Goal: Task Accomplishment & Management: Use online tool/utility

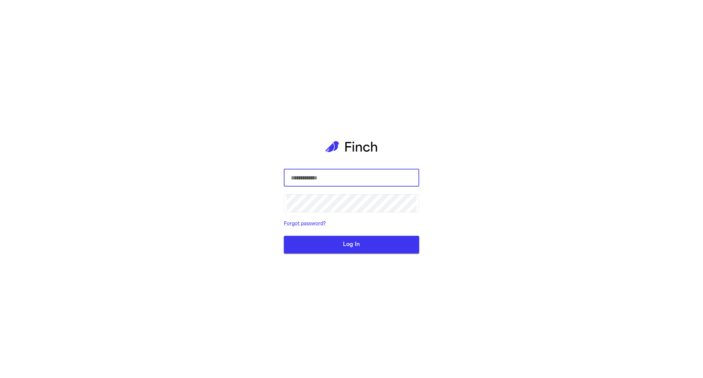
click at [489, 47] on div "​ ​ Forgot password? Log In" at bounding box center [351, 189] width 703 height 378
click at [339, 180] on input "text" at bounding box center [351, 177] width 130 height 18
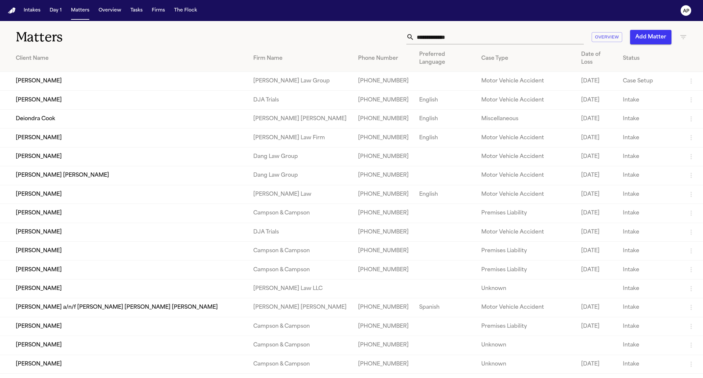
click at [449, 43] on input "text" at bounding box center [498, 37] width 169 height 14
type input "*"
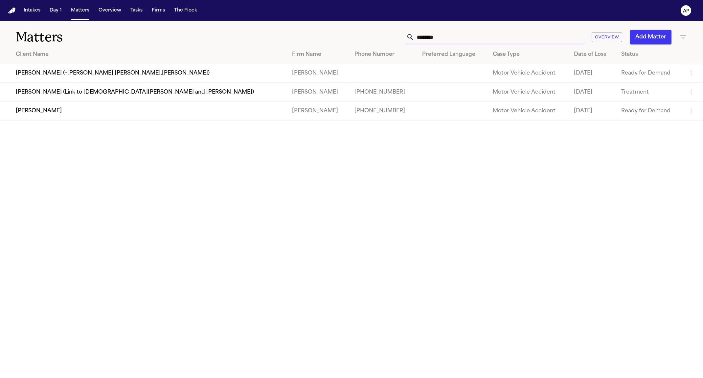
type input "********"
click at [287, 114] on td "[PERSON_NAME]" at bounding box center [318, 110] width 62 height 19
click at [287, 120] on td "[PERSON_NAME]" at bounding box center [318, 110] width 62 height 19
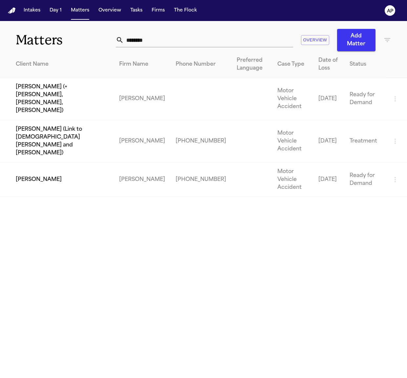
click at [153, 172] on td "[PERSON_NAME]" at bounding box center [142, 180] width 56 height 34
click at [83, 177] on td "[PERSON_NAME]" at bounding box center [57, 180] width 114 height 34
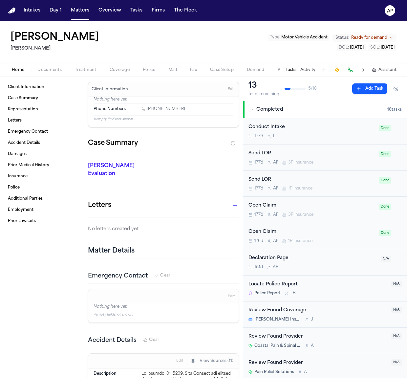
click at [256, 71] on span "Demand" at bounding box center [256, 69] width 18 height 5
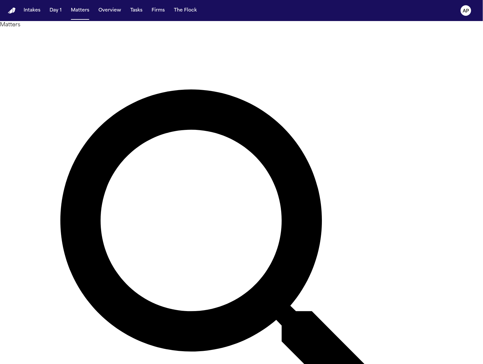
click at [324, 28] on div "Matters Overview Add Matter" at bounding box center [241, 274] width 483 height 507
type input "*********"
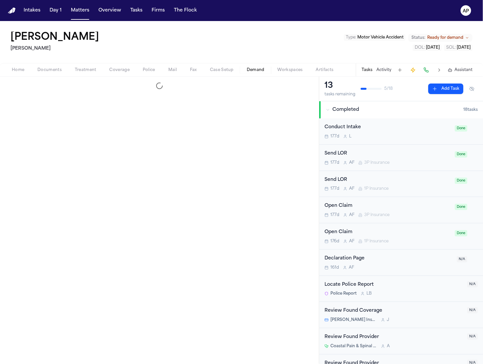
click at [255, 70] on span "Demand" at bounding box center [256, 69] width 18 height 5
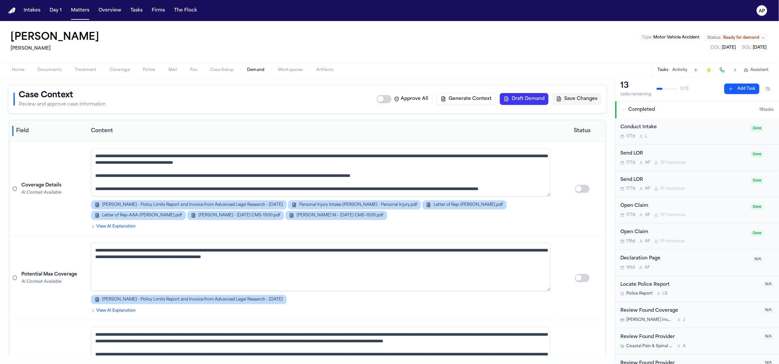
click at [256, 67] on span "Demand" at bounding box center [256, 69] width 18 height 5
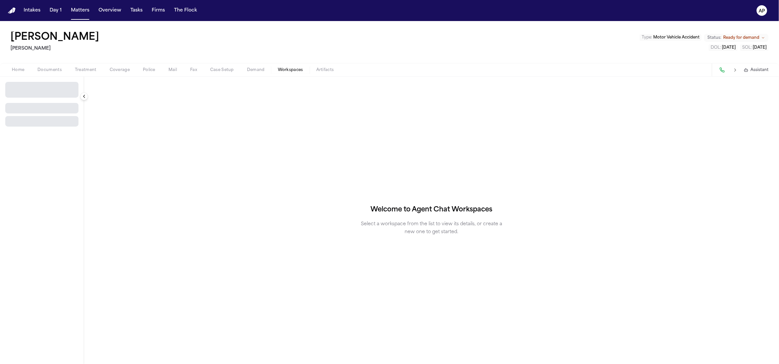
click at [276, 67] on button "Workspaces" at bounding box center [290, 70] width 38 height 8
click at [34, 77] on div "Select Workspace" at bounding box center [42, 87] width 84 height 21
click at [35, 80] on div "Select Workspace" at bounding box center [42, 87] width 84 height 21
click at [36, 83] on button "Select Workspace" at bounding box center [41, 87] width 73 height 11
click at [42, 107] on div "Finch Agent Demand + Create New Workspace" at bounding box center [52, 109] width 98 height 28
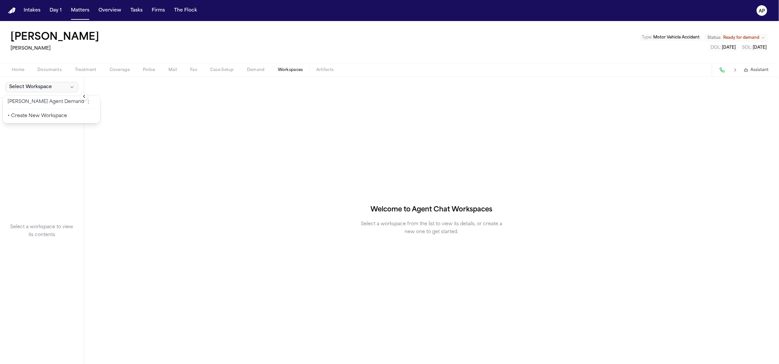
click at [42, 106] on button "Finch Agent Demand" at bounding box center [51, 102] width 95 height 11
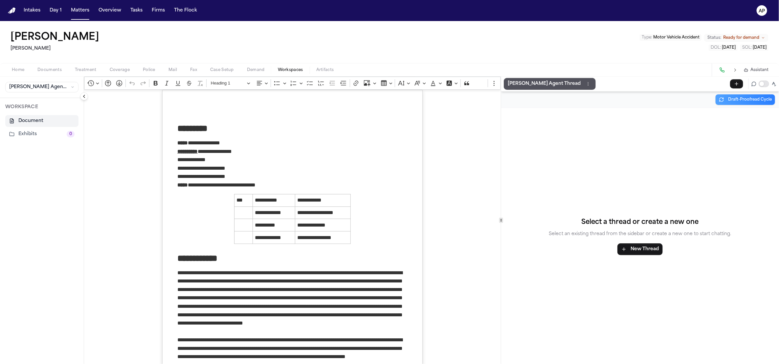
click at [46, 81] on div "Finch Agent Demand" at bounding box center [42, 87] width 84 height 21
click at [46, 82] on button "Finch Agent Demand" at bounding box center [41, 87] width 73 height 11
click at [40, 111] on button "+ Create New Workspace" at bounding box center [51, 116] width 95 height 12
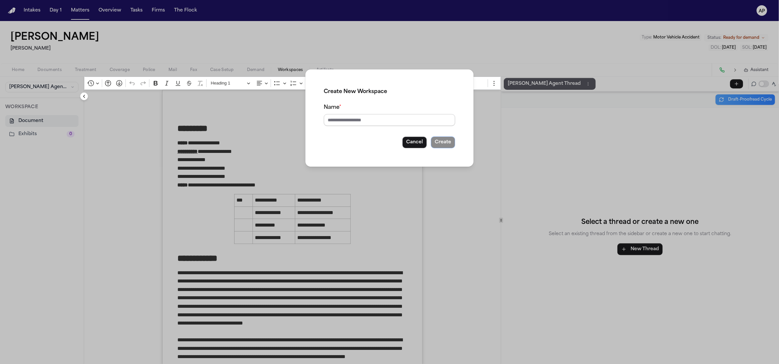
click at [345, 115] on input "Name *" at bounding box center [389, 120] width 131 height 12
type input "****"
click at [436, 141] on button "Create" at bounding box center [443, 142] width 24 height 12
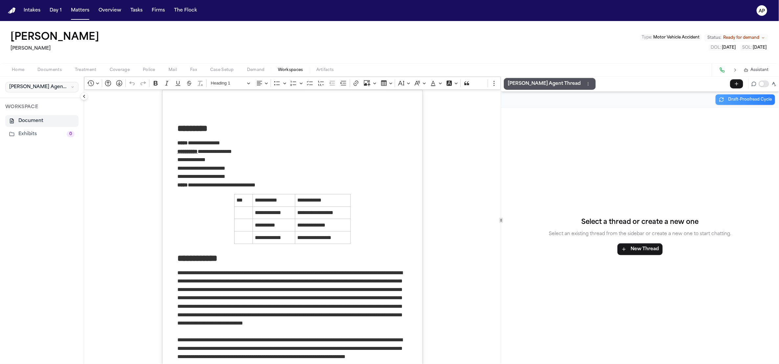
click at [48, 85] on span "Finch Agent Demand" at bounding box center [38, 87] width 59 height 7
click at [42, 98] on button "test" at bounding box center [51, 102] width 95 height 11
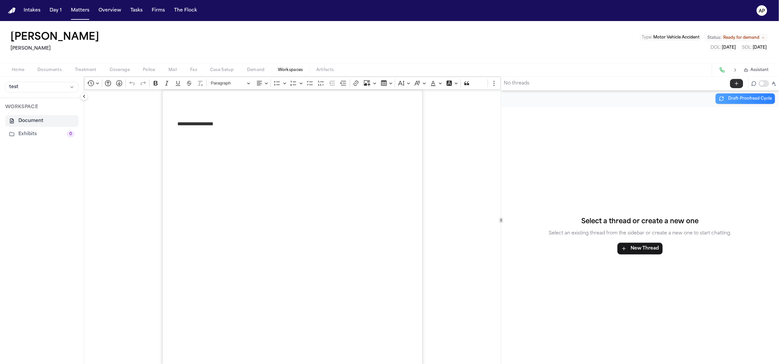
click at [483, 83] on icon "button" at bounding box center [736, 83] width 3 height 0
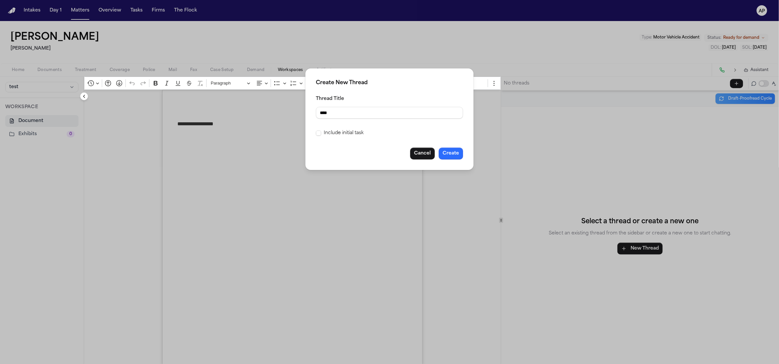
type input "****"
click at [456, 156] on button "Create" at bounding box center [451, 153] width 24 height 12
click at [483, 82] on div "Create New Thread Thread Title Include initial task Cancel Create" at bounding box center [389, 182] width 779 height 364
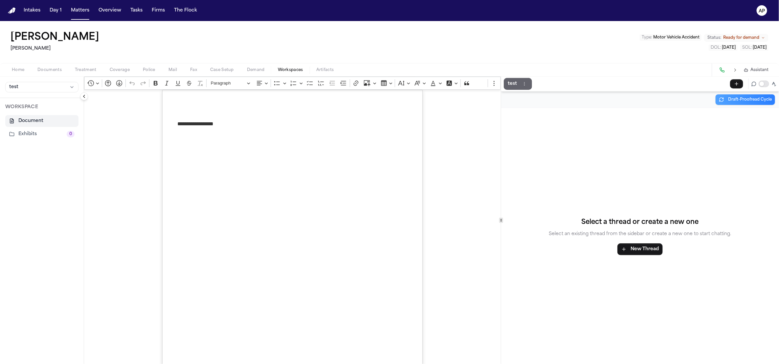
click at [483, 82] on button "test" at bounding box center [518, 84] width 28 height 12
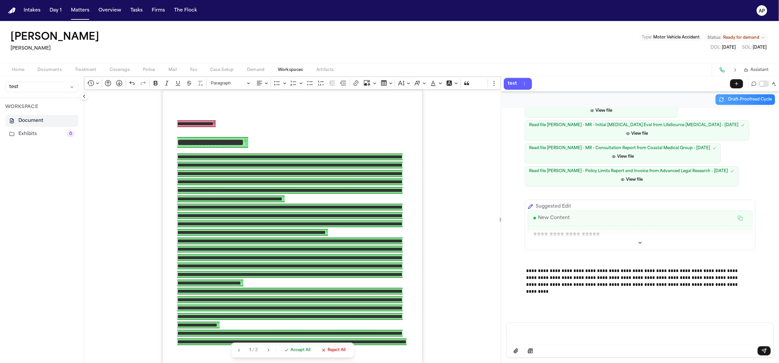
scroll to position [261, 0]
click at [299, 351] on span "Accept All" at bounding box center [301, 349] width 20 height 5
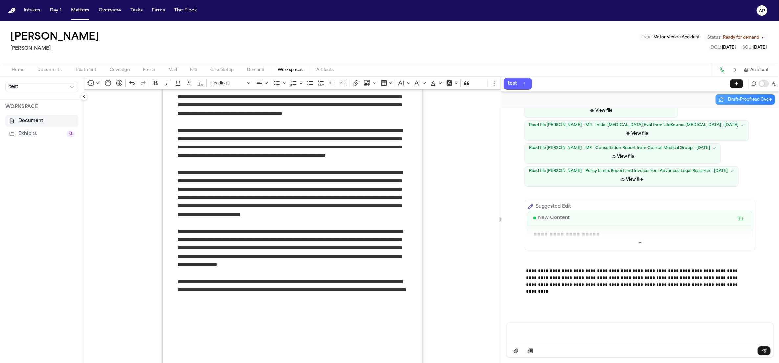
scroll to position [18, 0]
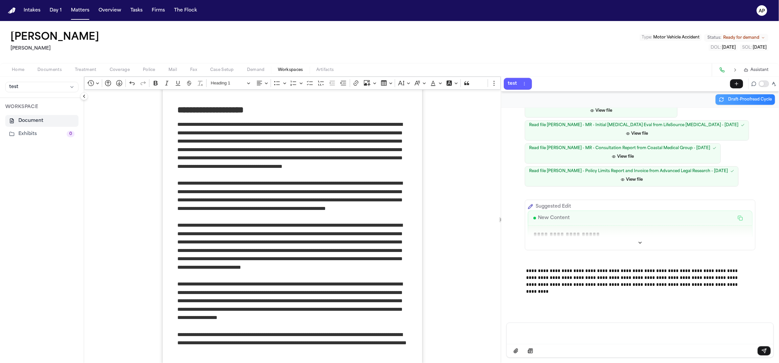
click at [483, 323] on div "Message input" at bounding box center [640, 333] width 259 height 20
